Goal: Information Seeking & Learning: Learn about a topic

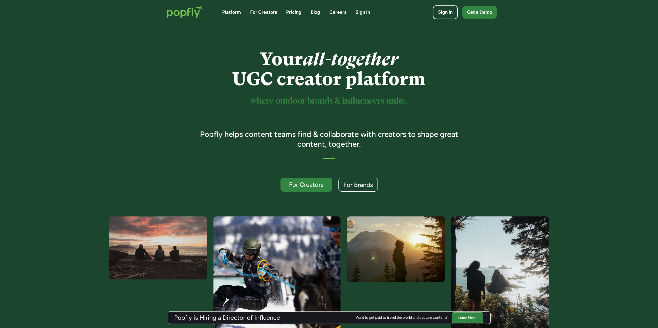
click at [298, 13] on link "Pricing" at bounding box center [293, 12] width 15 height 6
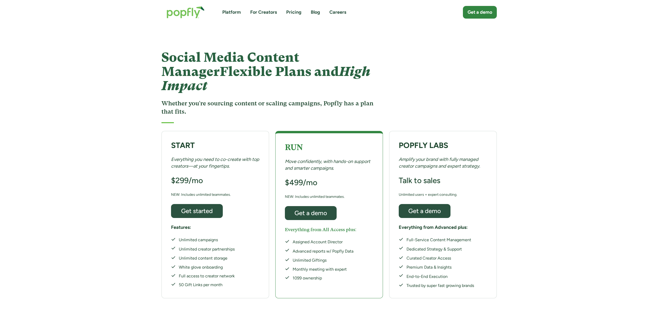
click at [227, 15] on link "Platform" at bounding box center [231, 12] width 19 height 6
